Goal: Information Seeking & Learning: Learn about a topic

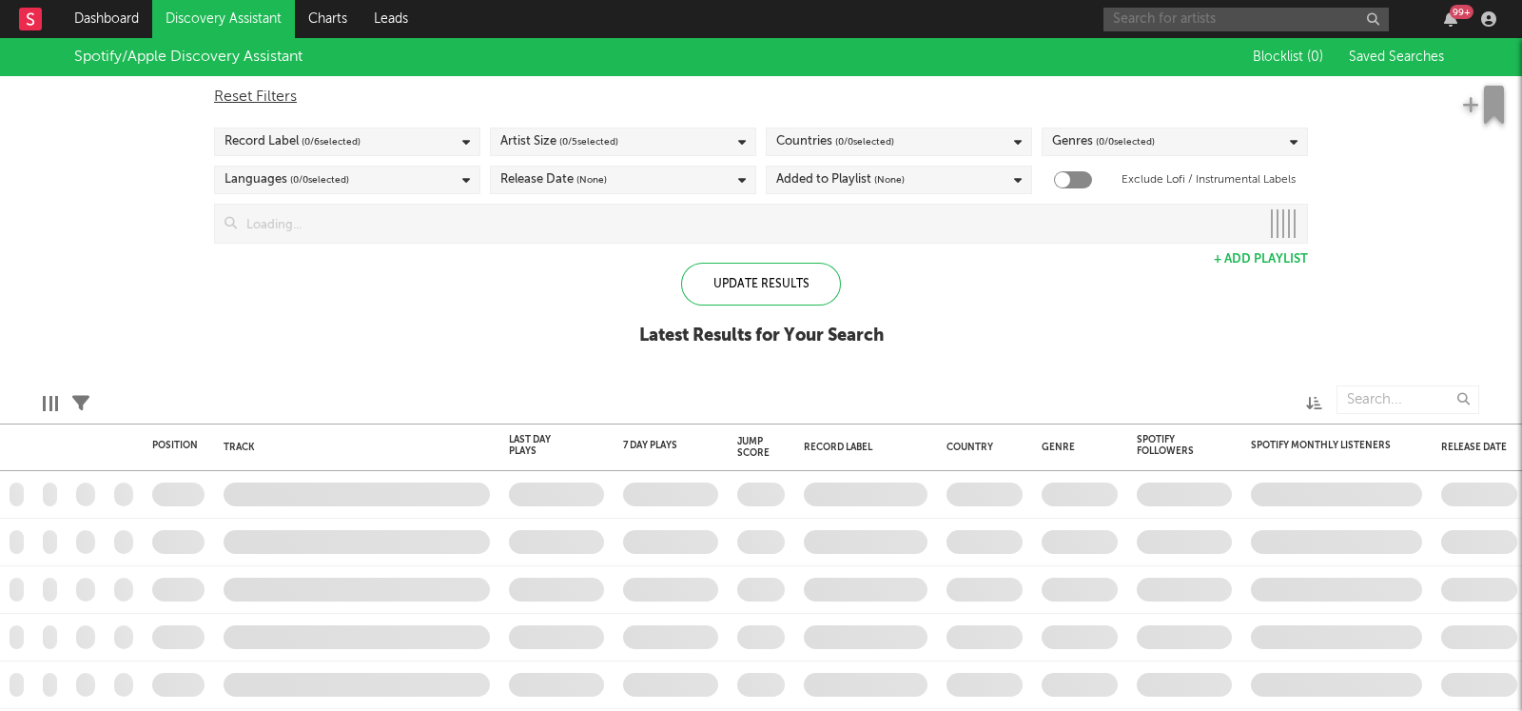
click at [1266, 16] on input "text" at bounding box center [1246, 20] width 285 height 24
type input "h"
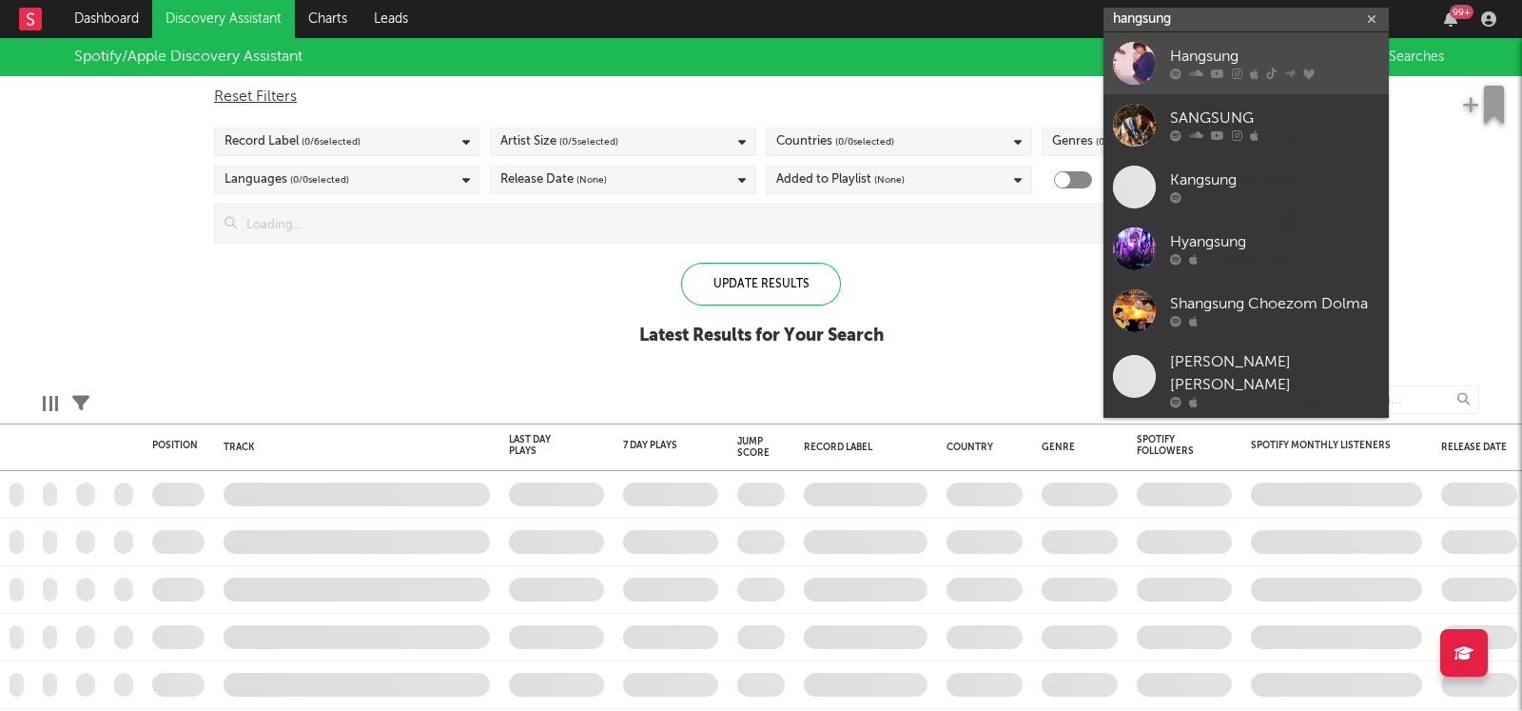
type input "hangsung"
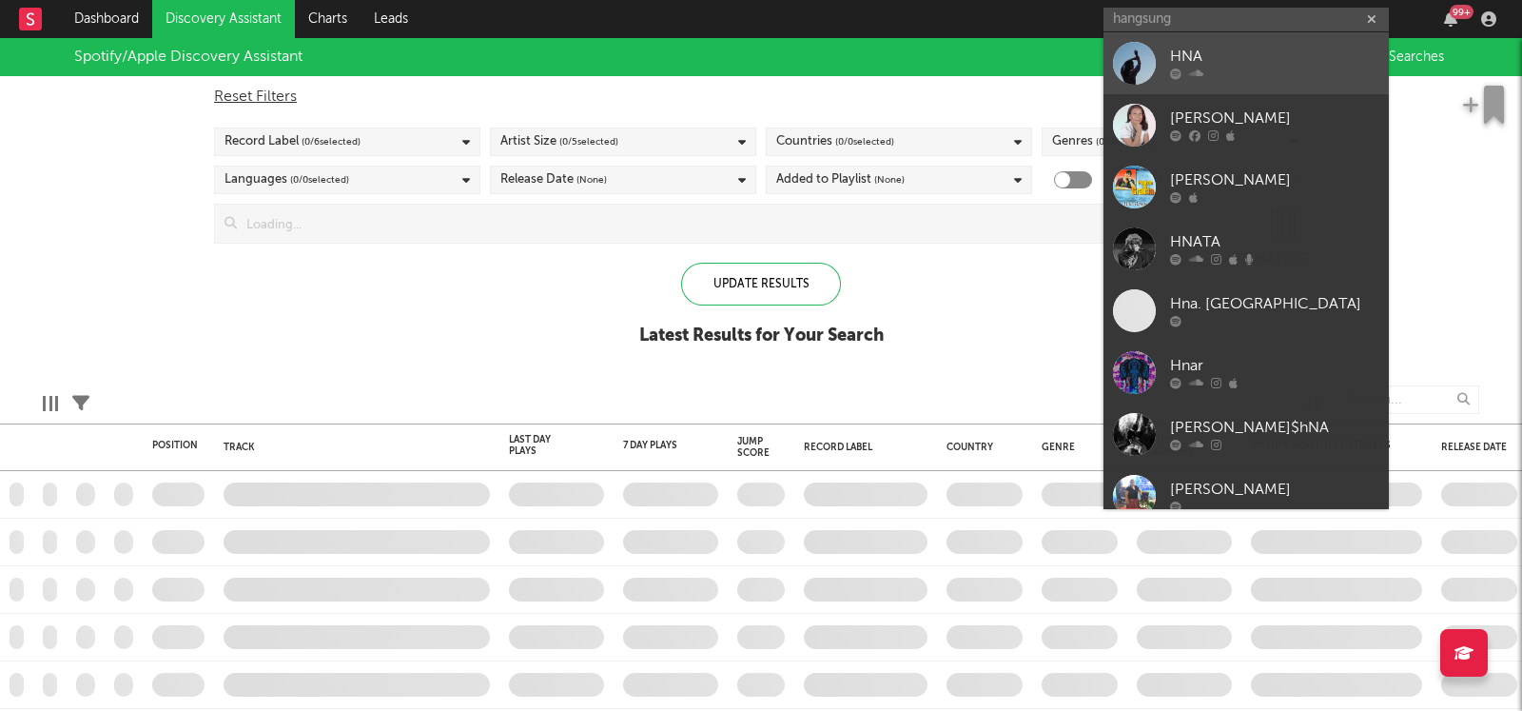
click at [1215, 63] on div "HNA" at bounding box center [1274, 57] width 209 height 23
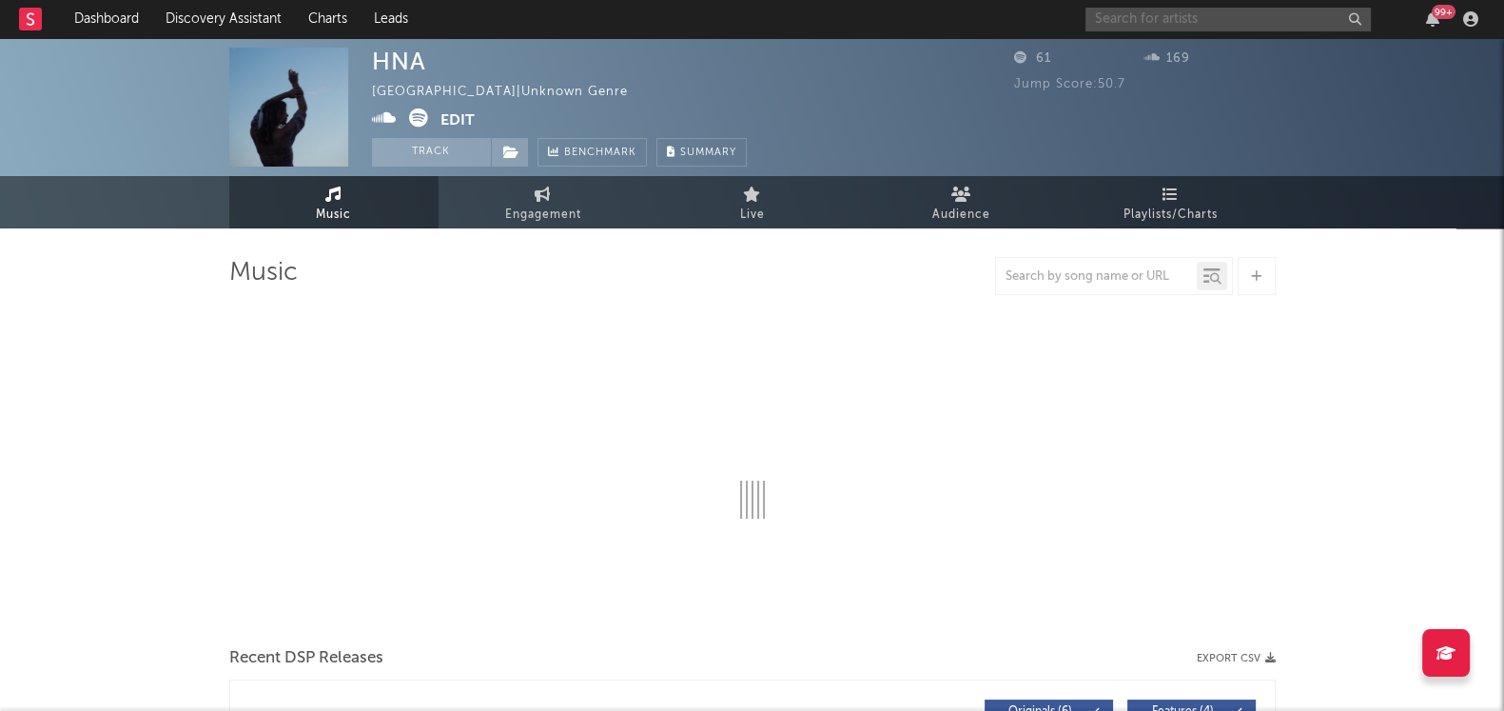
click at [1177, 12] on input "text" at bounding box center [1228, 20] width 285 height 24
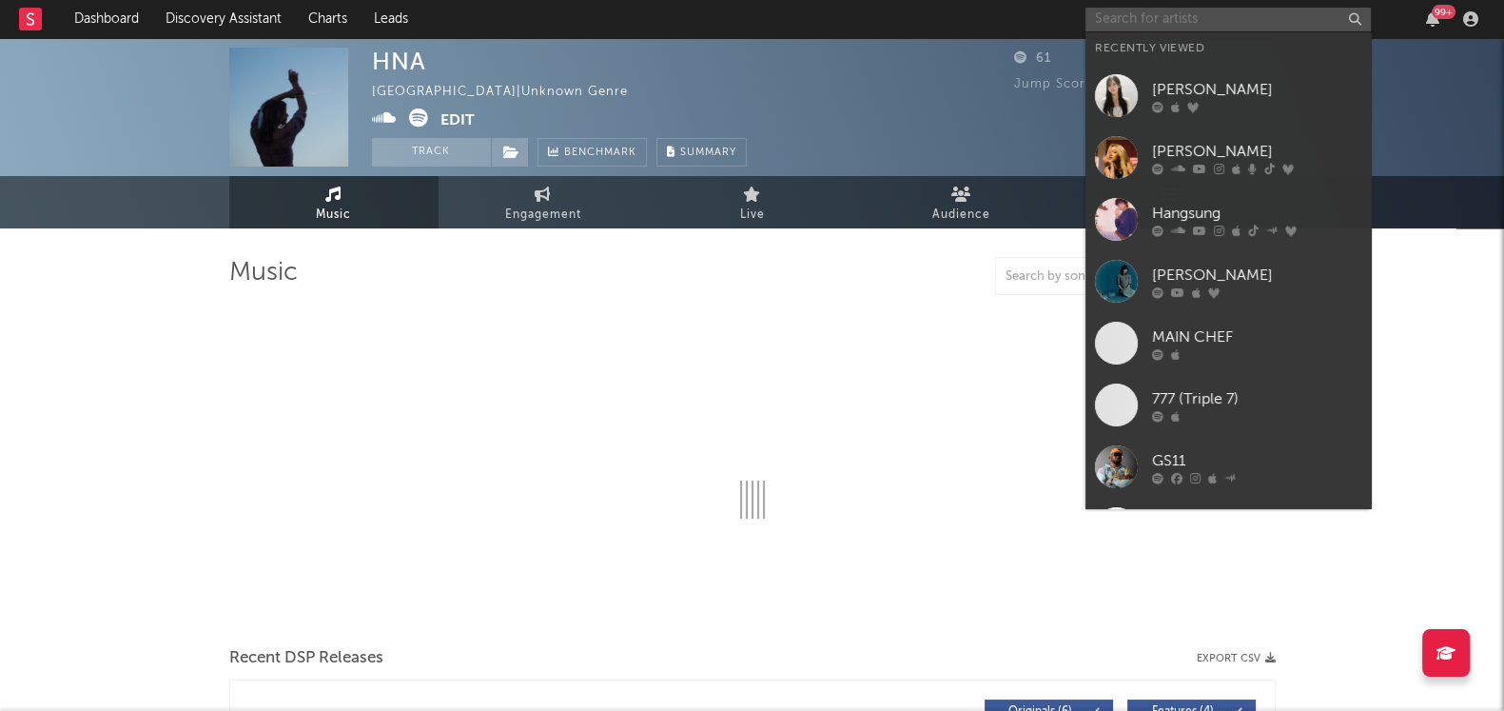
select select "1w"
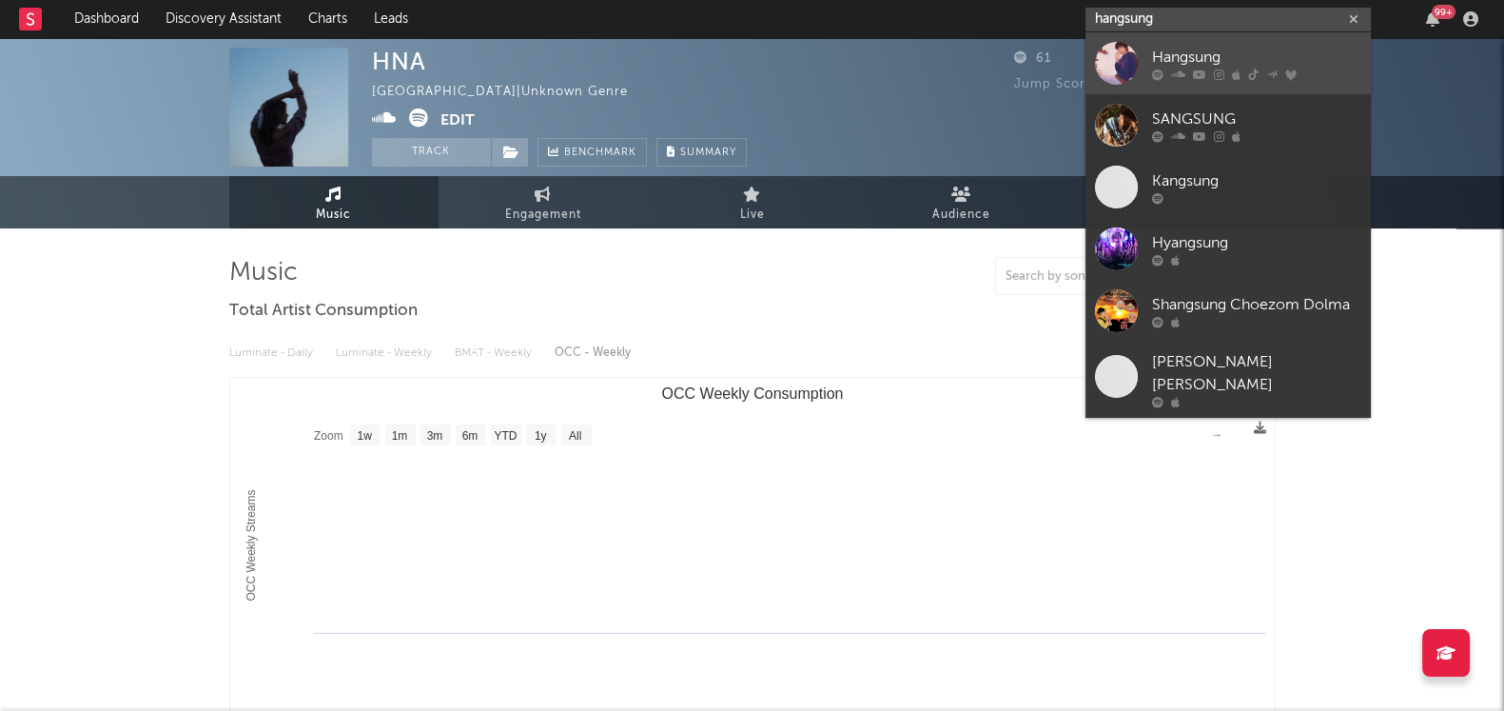
type input "hangsung"
click at [1176, 58] on div "Hangsung" at bounding box center [1256, 57] width 209 height 23
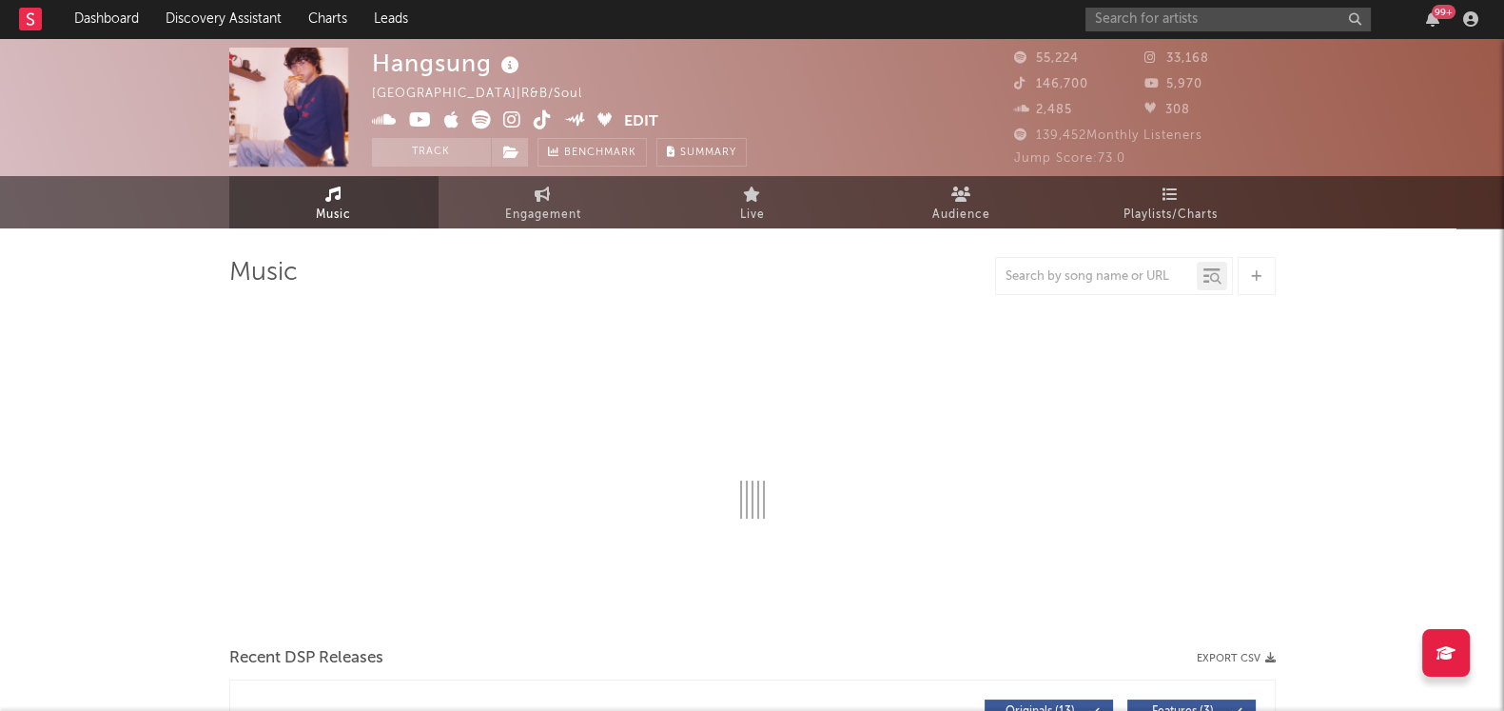
select select "6m"
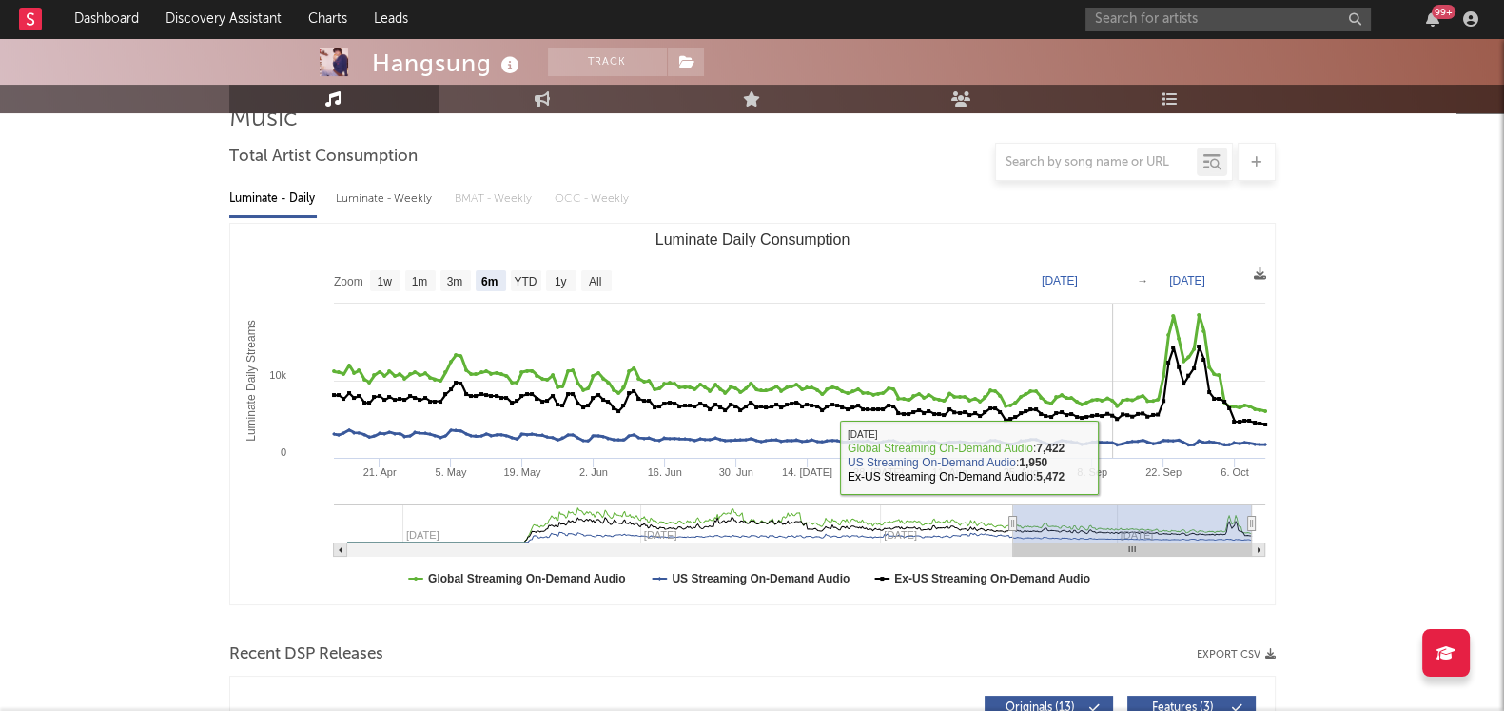
scroll to position [118, 0]
